Goal: Information Seeking & Learning: Learn about a topic

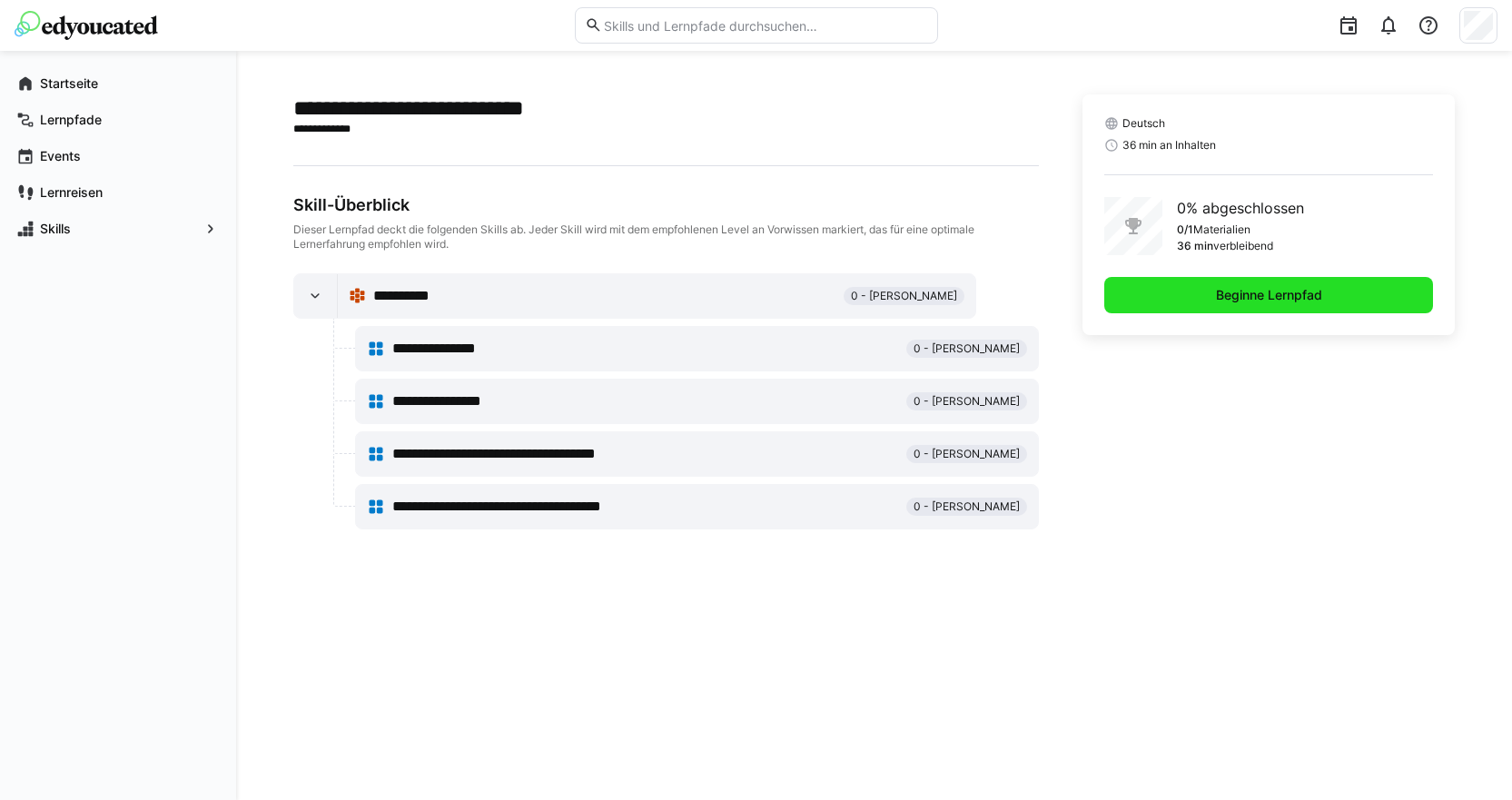
click at [1231, 302] on span "Beginne Lernpfad" at bounding box center [1268, 295] width 111 height 18
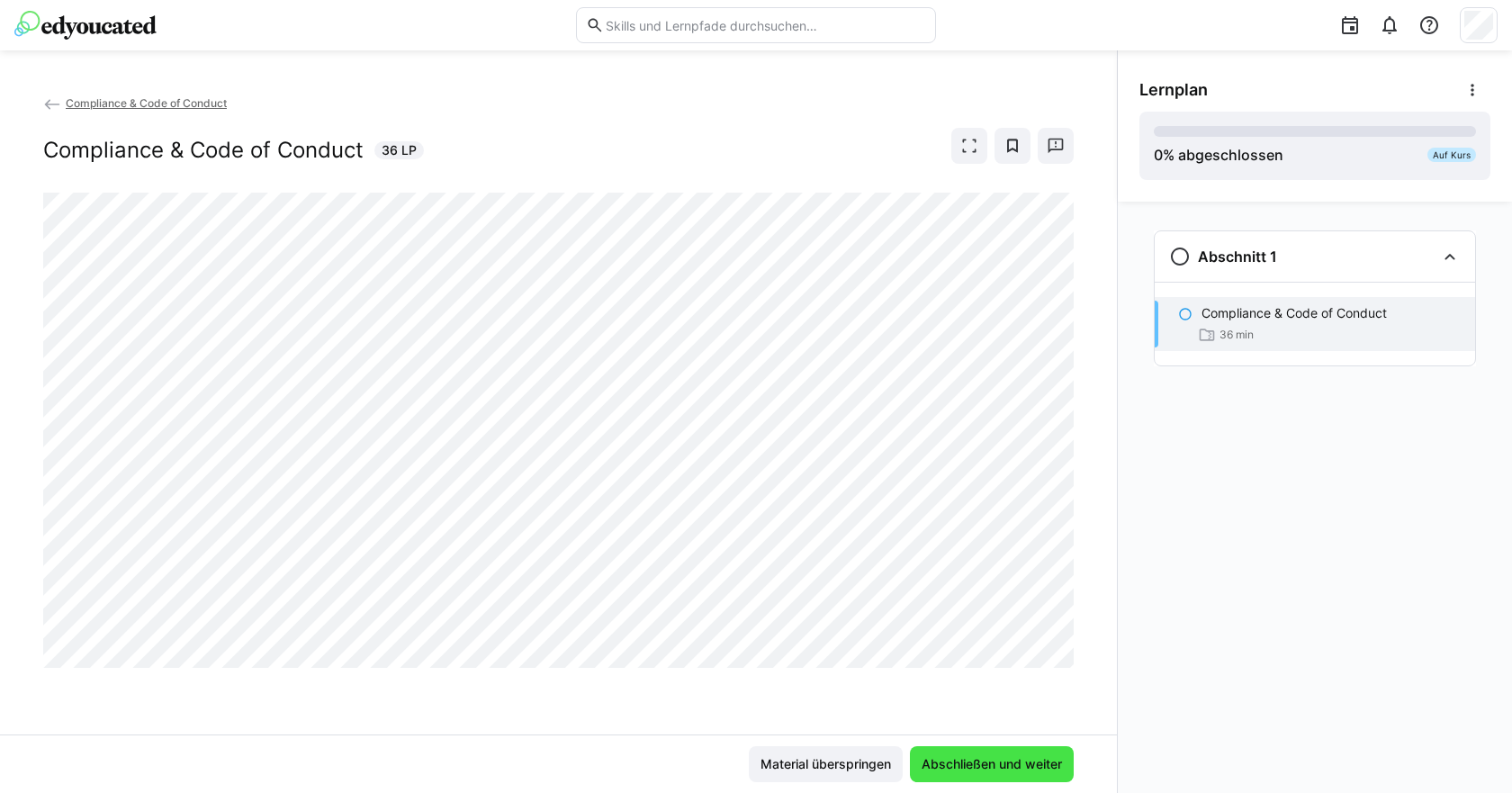
click at [965, 762] on span "Abschließen und weiter" at bounding box center [992, 764] width 146 height 18
click at [188, 100] on span "Compliance & Code of Conduct" at bounding box center [146, 103] width 161 height 14
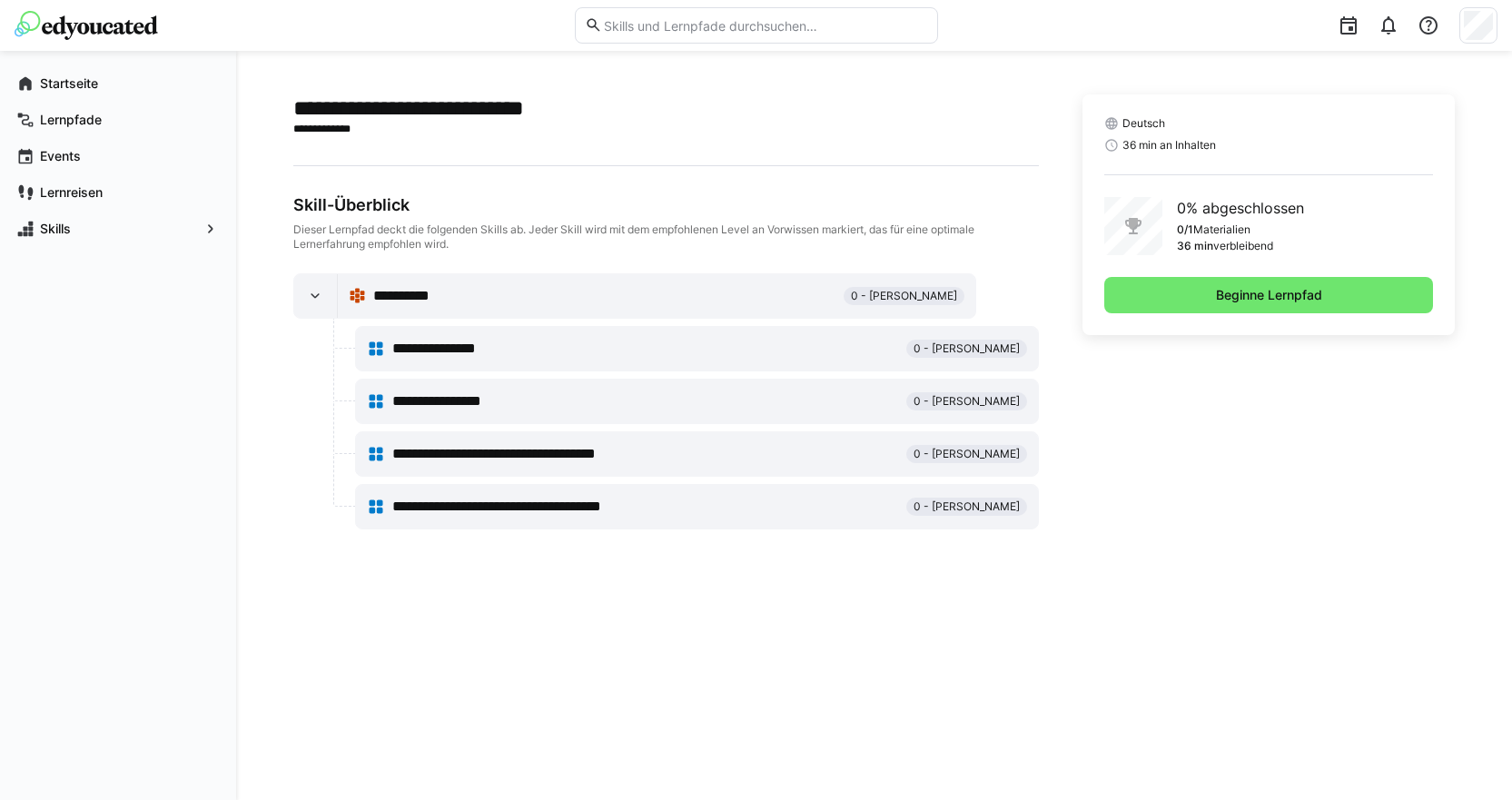
click at [507, 299] on div "**********" at bounding box center [605, 296] width 464 height 22
click at [1161, 299] on span "Beginne Lernpfad" at bounding box center [1269, 294] width 329 height 36
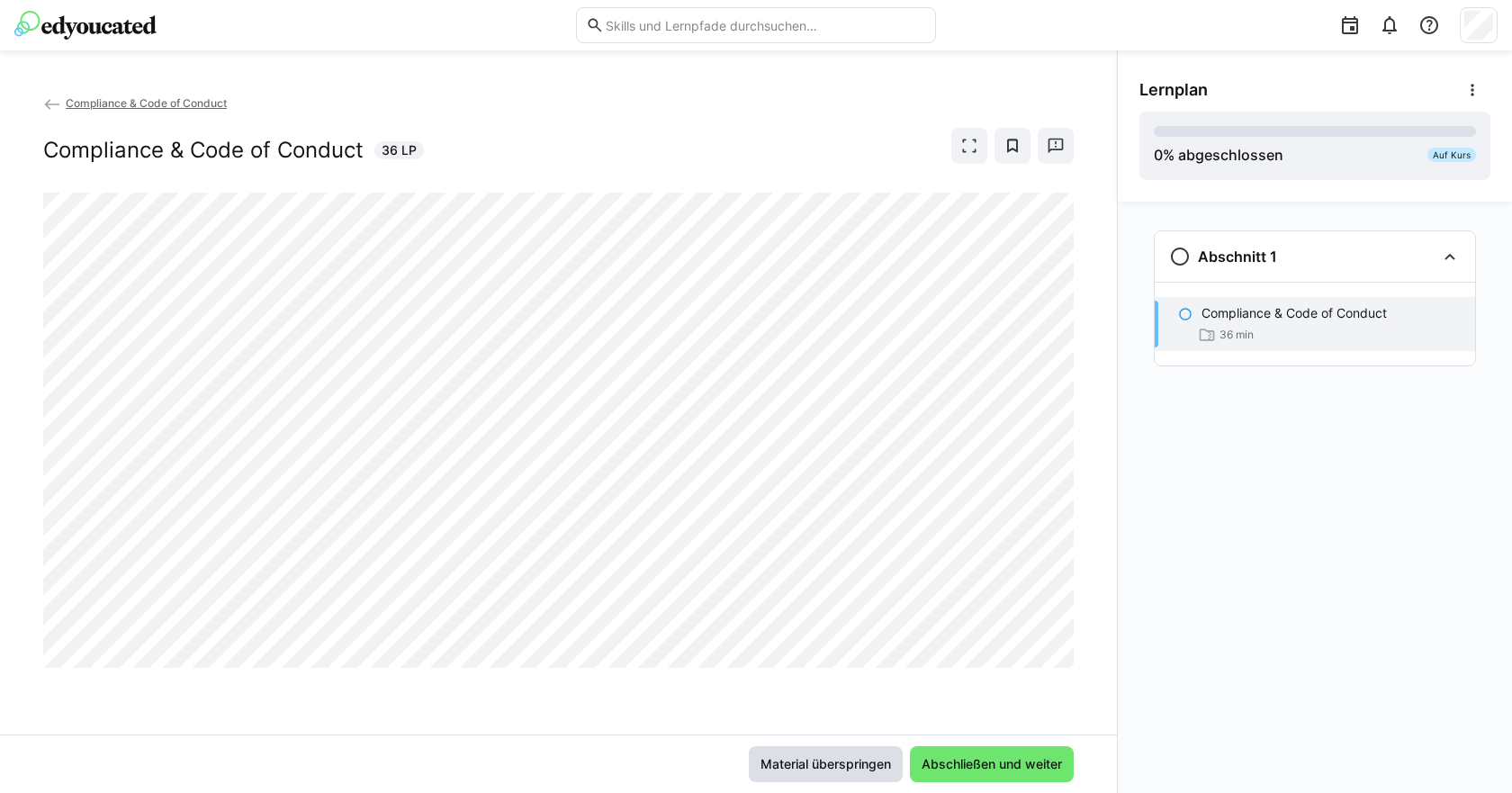
click at [846, 755] on span "Material überspringen" at bounding box center [825, 764] width 136 height 18
click at [984, 761] on span "Abschließen und weiter" at bounding box center [992, 764] width 146 height 18
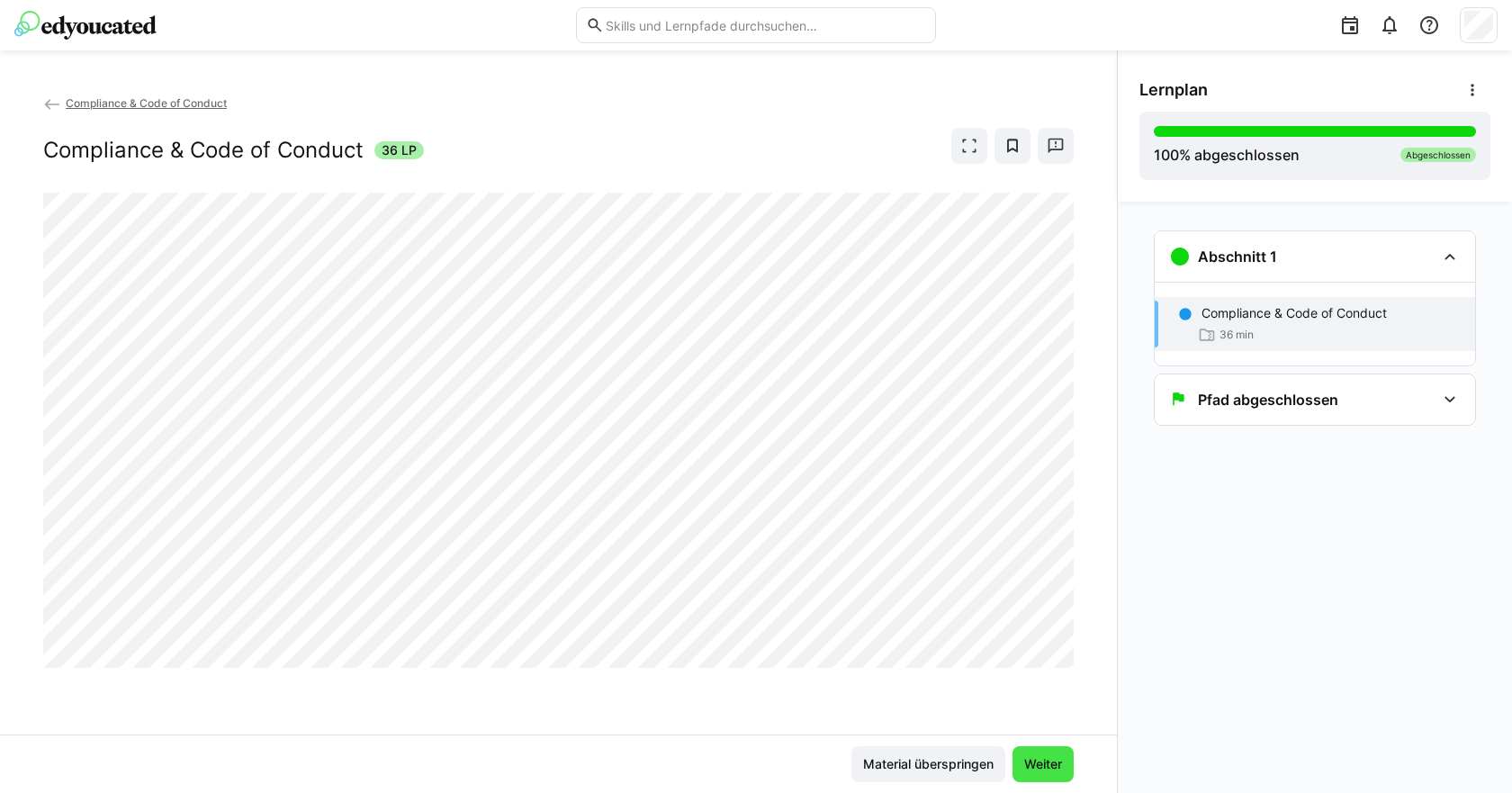
click at [1041, 765] on span "Weiter" at bounding box center [1043, 764] width 43 height 18
click at [1038, 757] on span "Weiter" at bounding box center [1043, 764] width 43 height 18
click at [972, 763] on span "Material überspringen" at bounding box center [928, 764] width 136 height 18
click at [1041, 764] on span "Weiter" at bounding box center [1043, 764] width 43 height 18
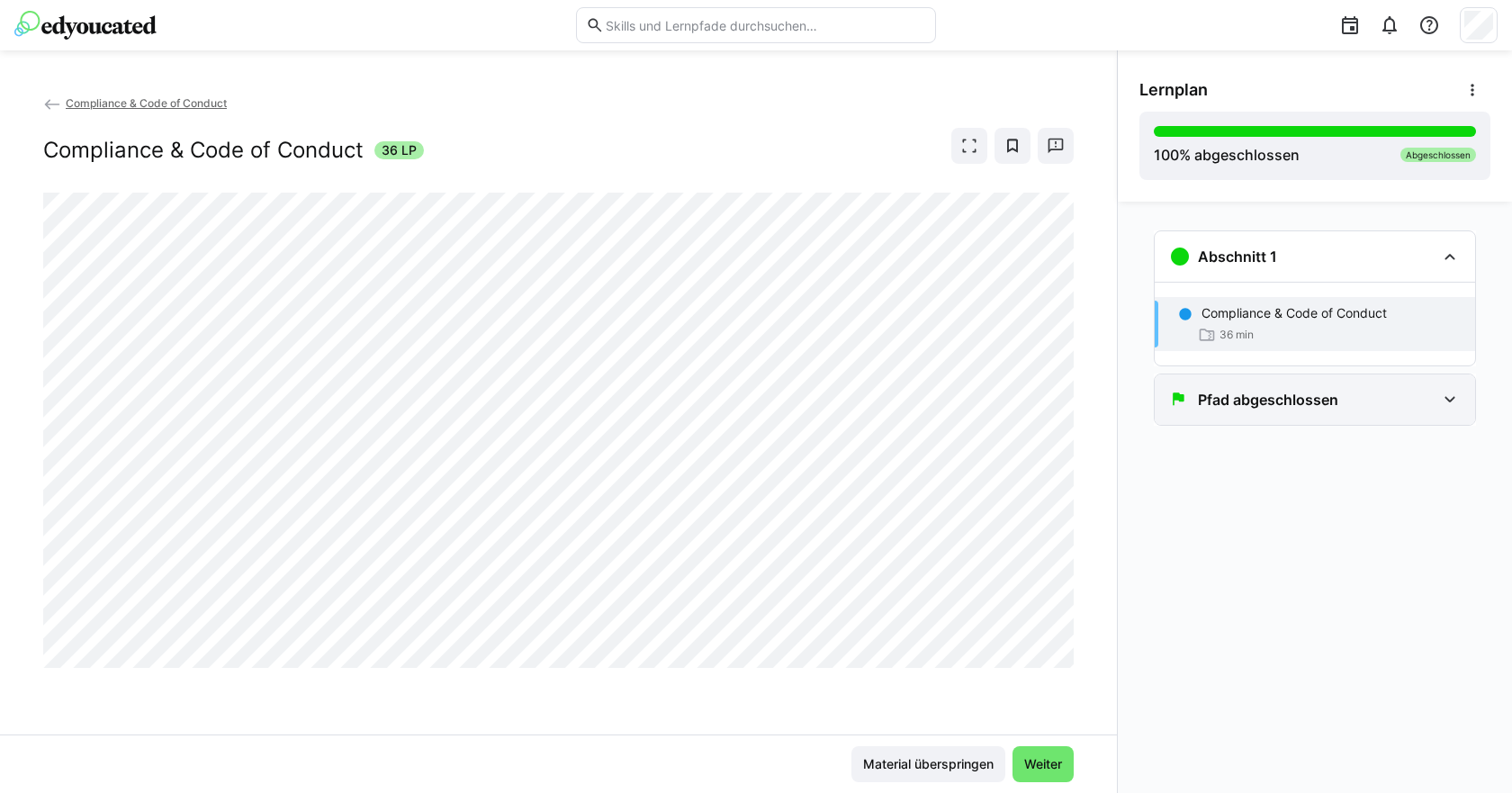
click at [1342, 407] on div "Pfad abgeschlossen" at bounding box center [1302, 400] width 266 height 22
click at [1345, 404] on div "Pfad abgeschlossen" at bounding box center [1302, 400] width 266 height 22
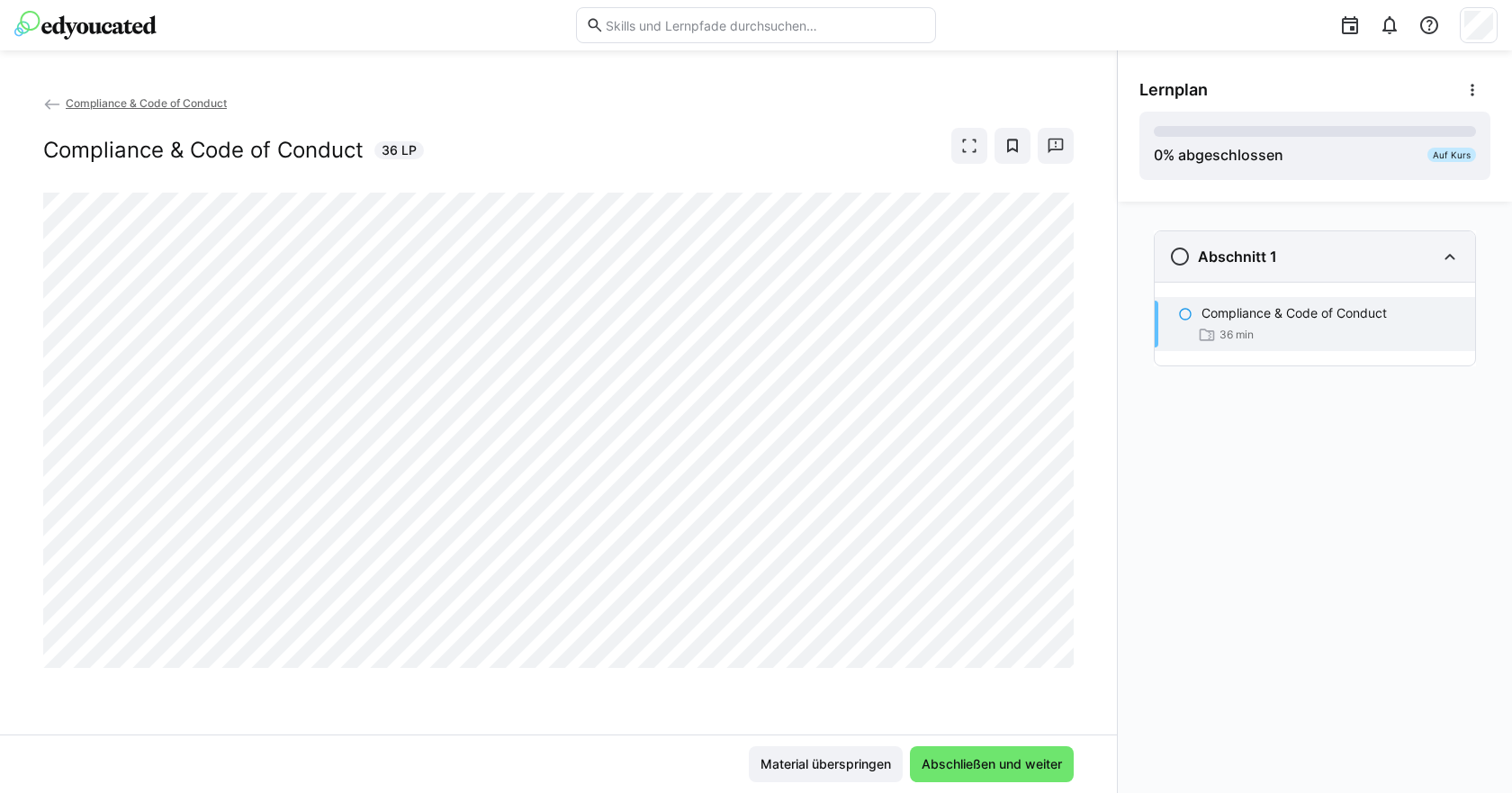
click at [1303, 254] on div "Abschnitt 1" at bounding box center [1302, 257] width 266 height 22
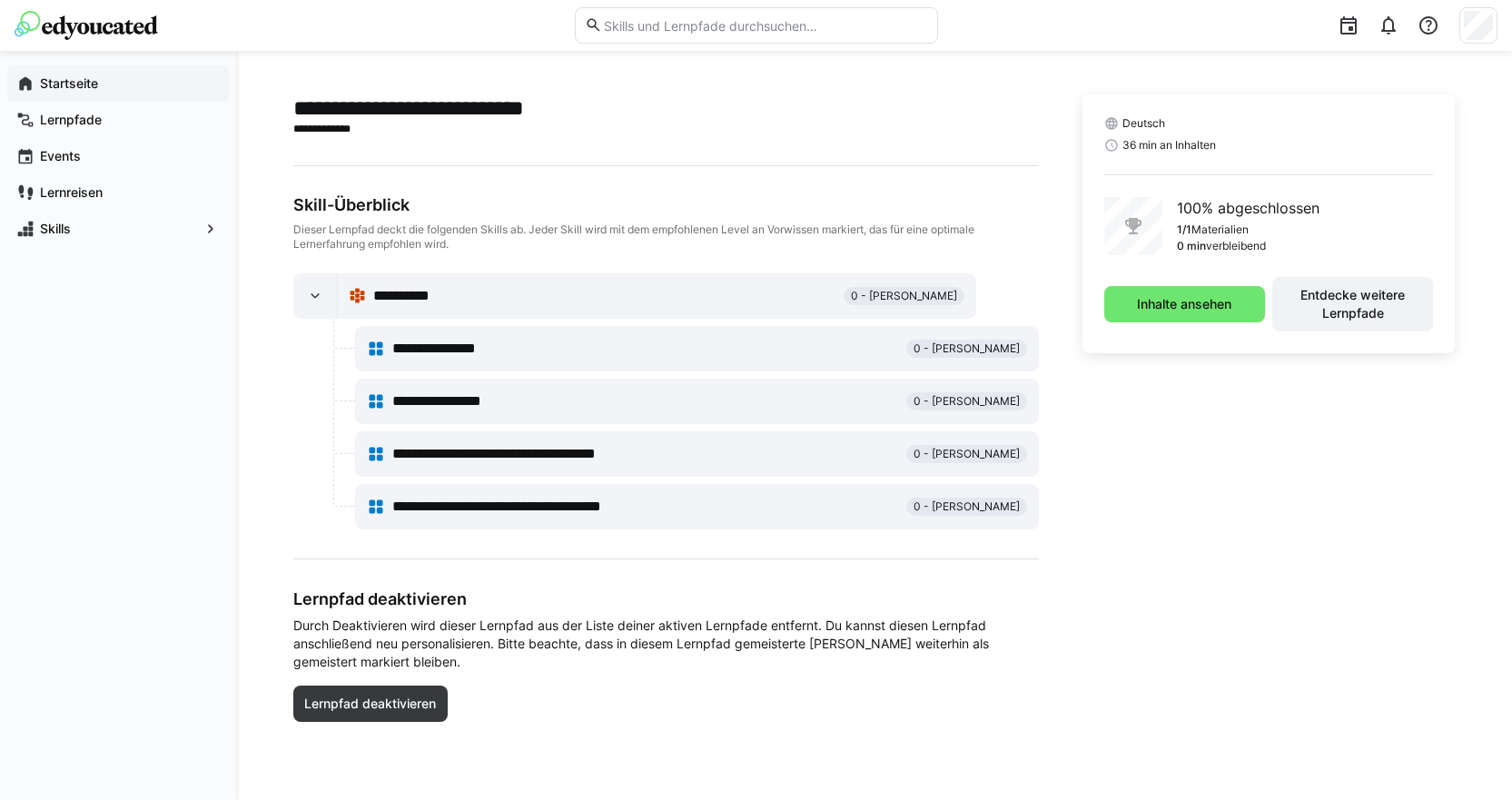
click at [0, 0] on app-navigation-label "Startseite" at bounding box center [0, 0] width 0 height 0
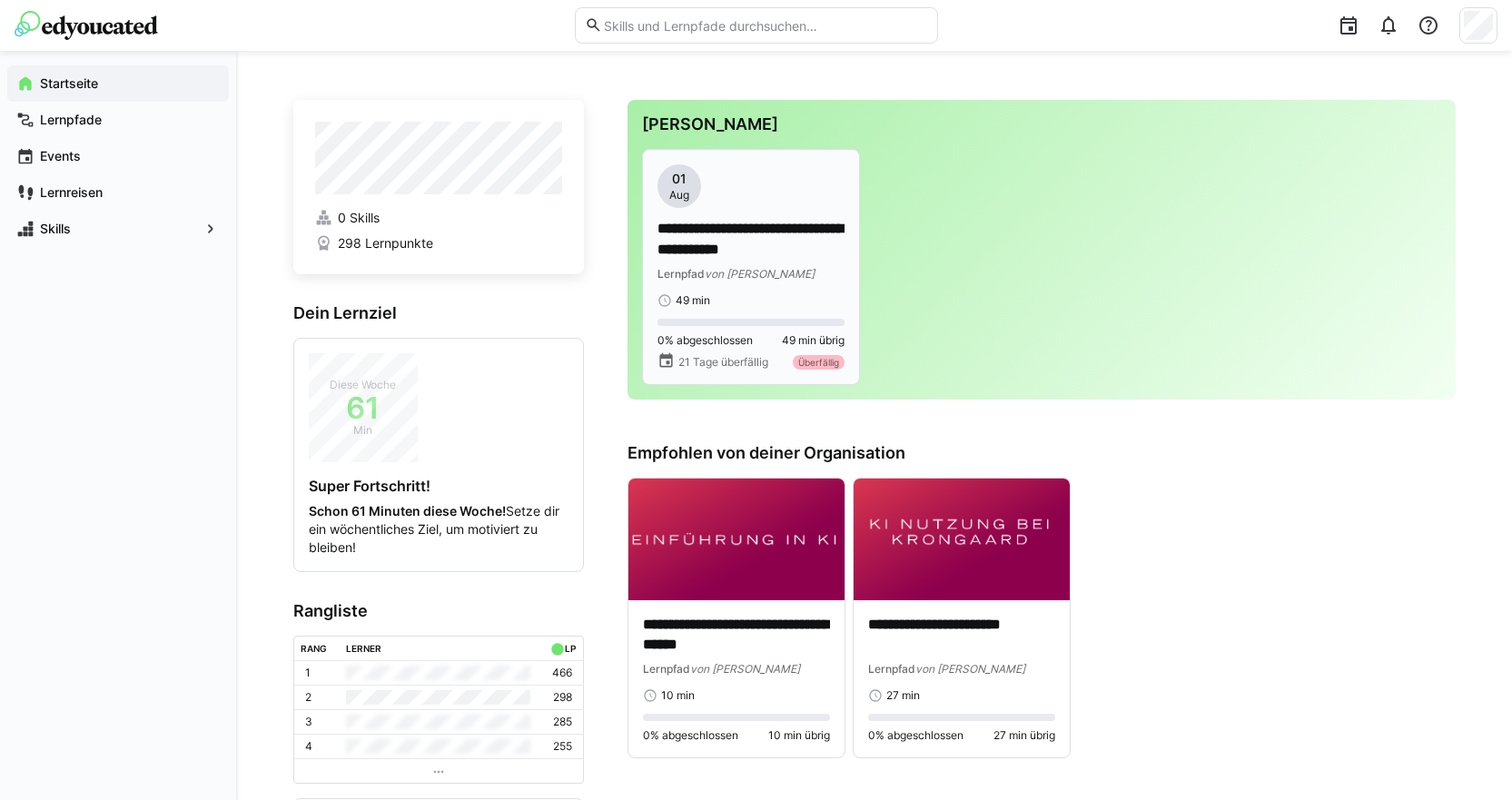
click at [820, 255] on p "**********" at bounding box center [750, 239] width 187 height 41
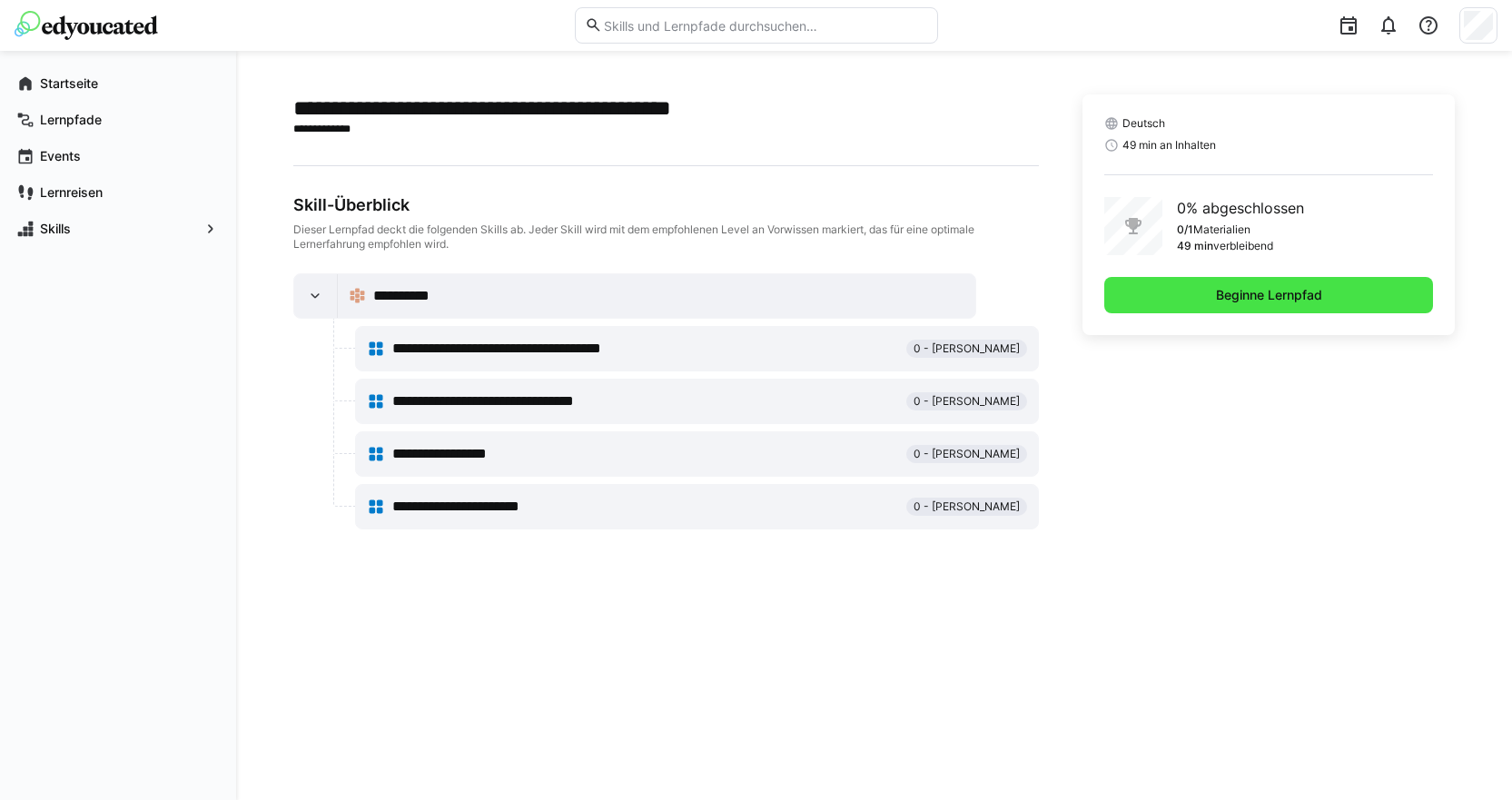
click at [1187, 292] on span "Beginne Lernpfad" at bounding box center [1269, 294] width 329 height 36
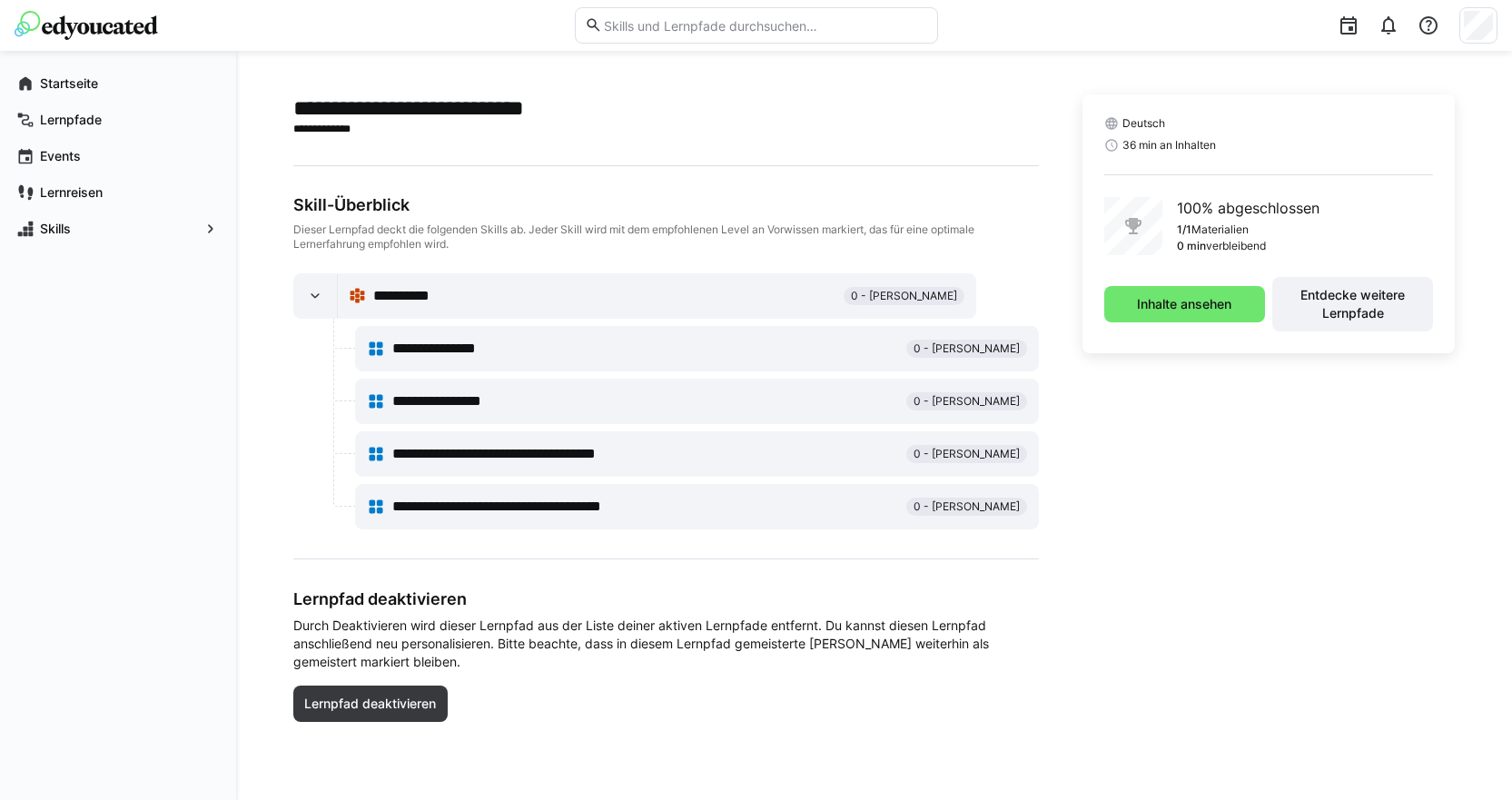
click at [95, 36] on img at bounding box center [86, 26] width 143 height 29
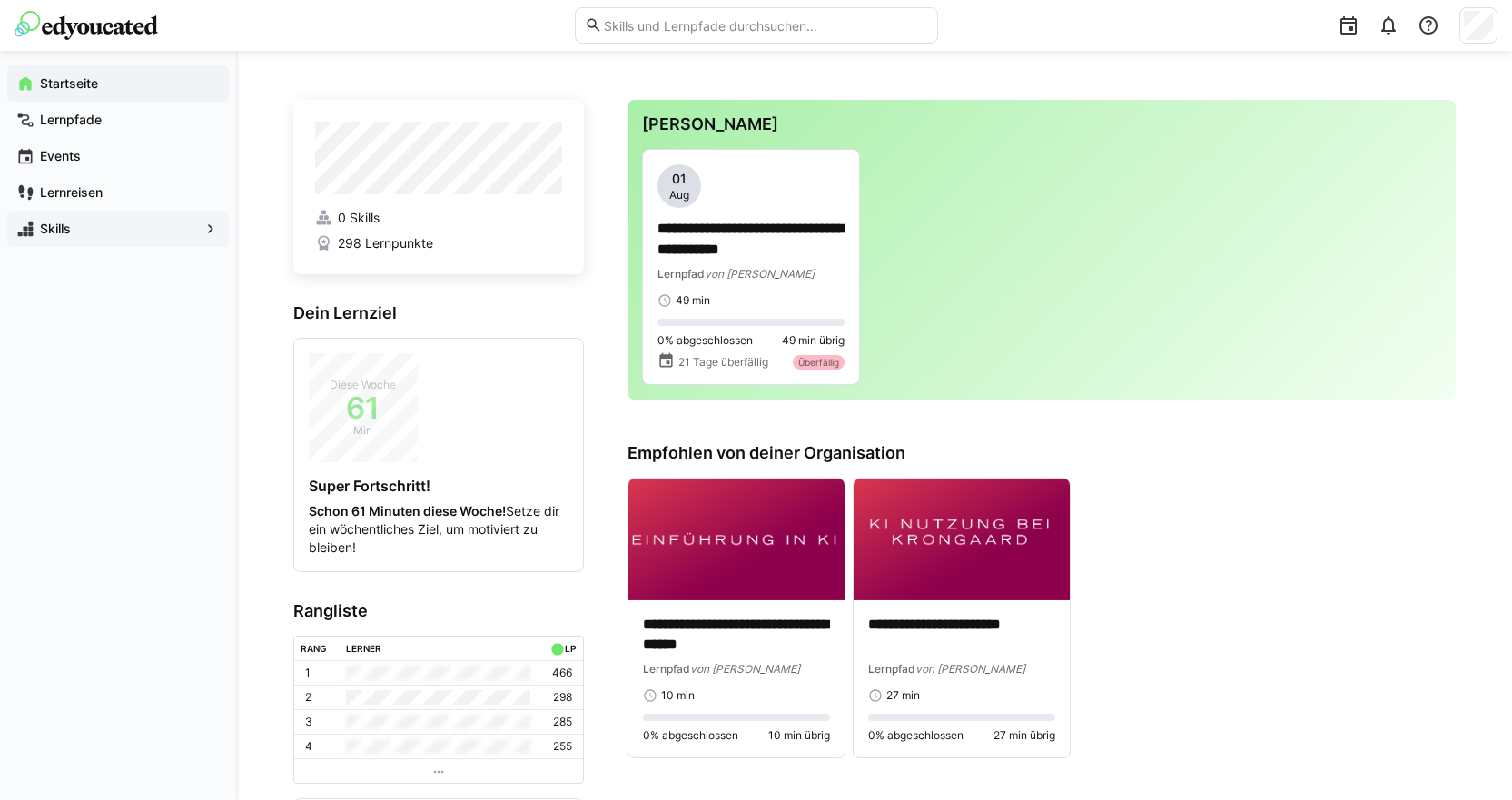
click at [132, 228] on span "Skills" at bounding box center [118, 229] width 162 height 18
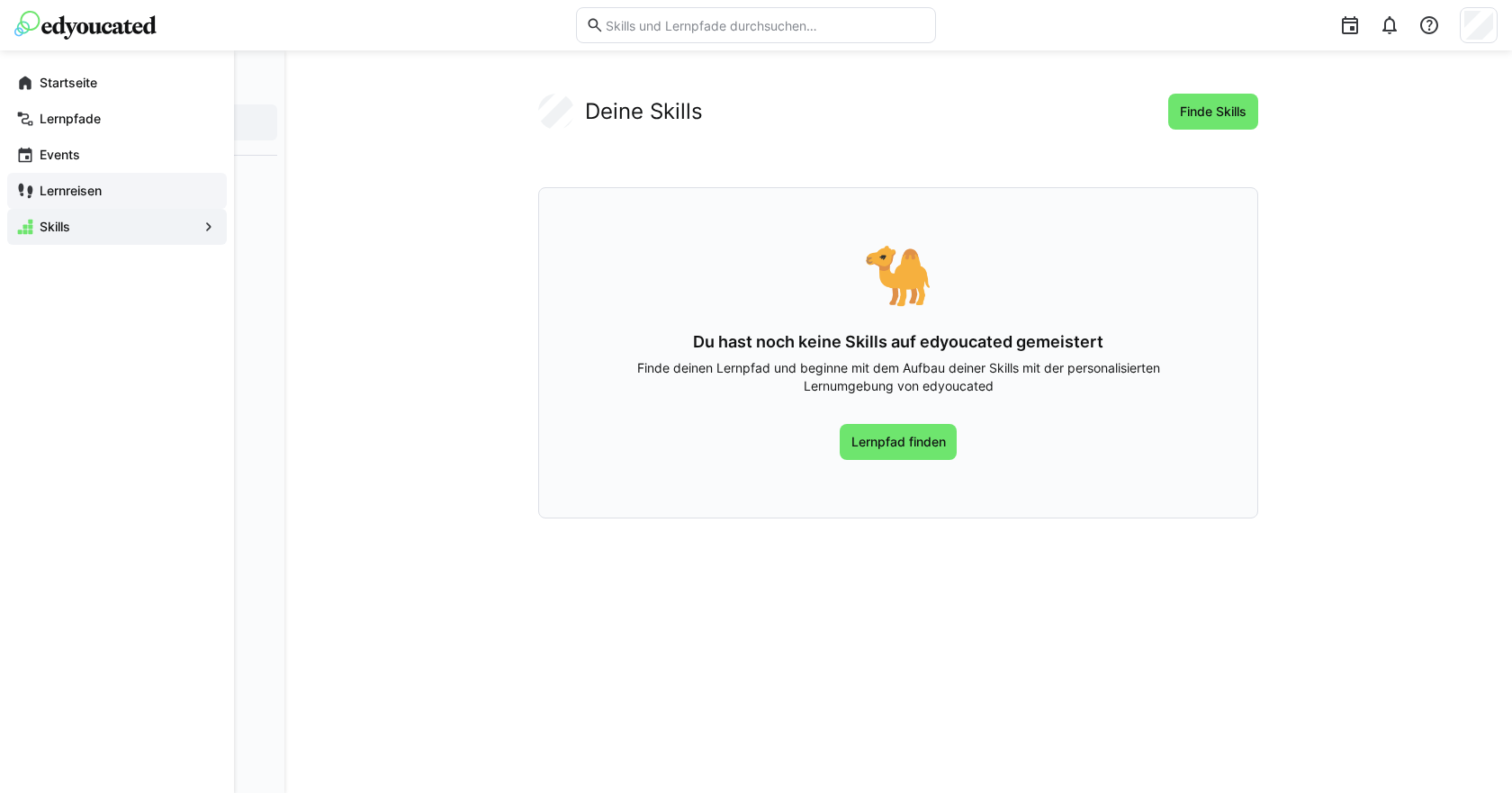
click at [144, 190] on span "Lernreisen" at bounding box center [127, 191] width 180 height 18
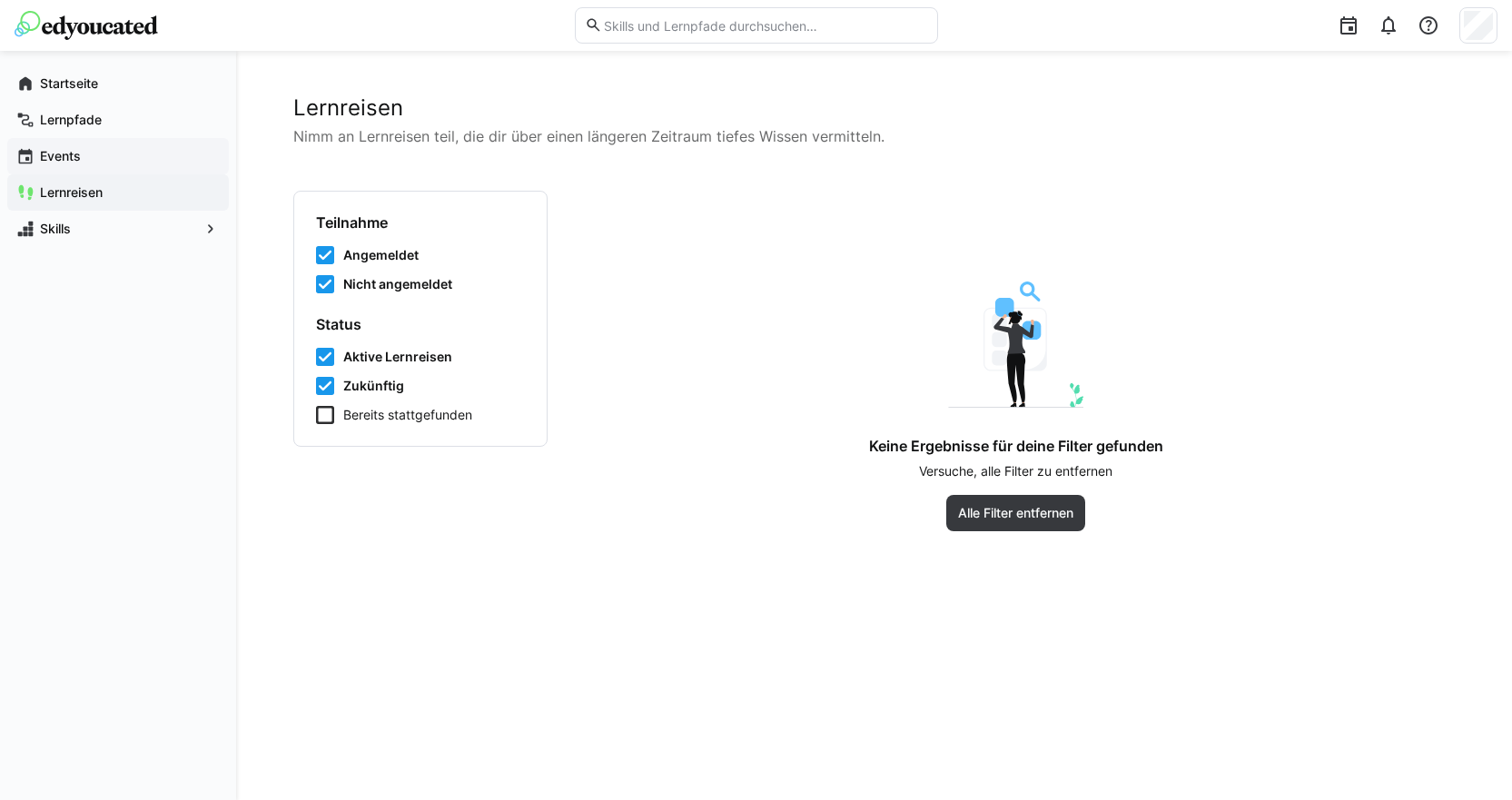
click at [146, 165] on span "Events" at bounding box center [128, 156] width 182 height 18
